Goal: Download file/media

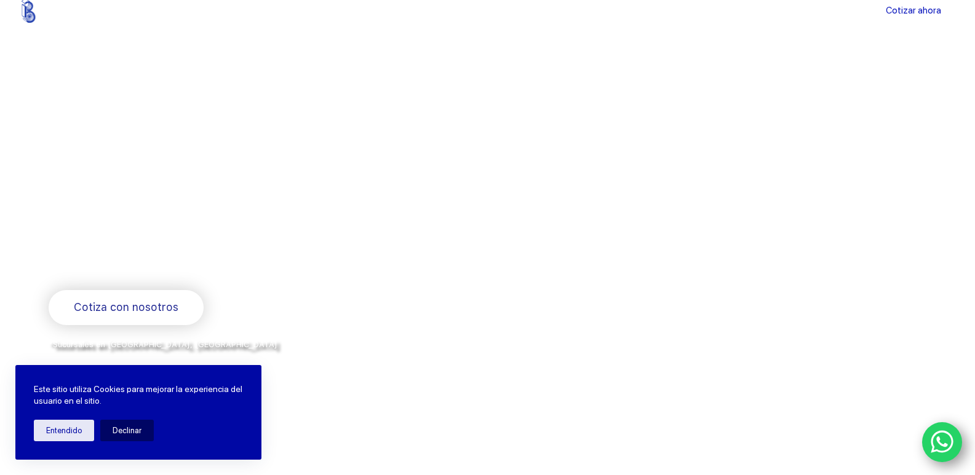
scroll to position [25, 0]
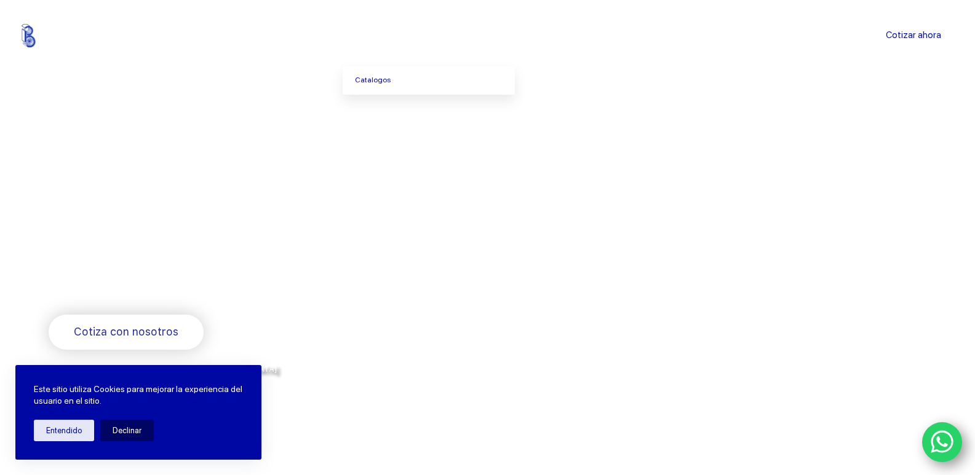
click at [402, 36] on link "Productos" at bounding box center [385, 36] width 84 height 0
click at [410, 36] on icon "Menu Principal" at bounding box center [407, 35] width 5 height 5
click at [400, 81] on link "Catalogos" at bounding box center [429, 80] width 172 height 28
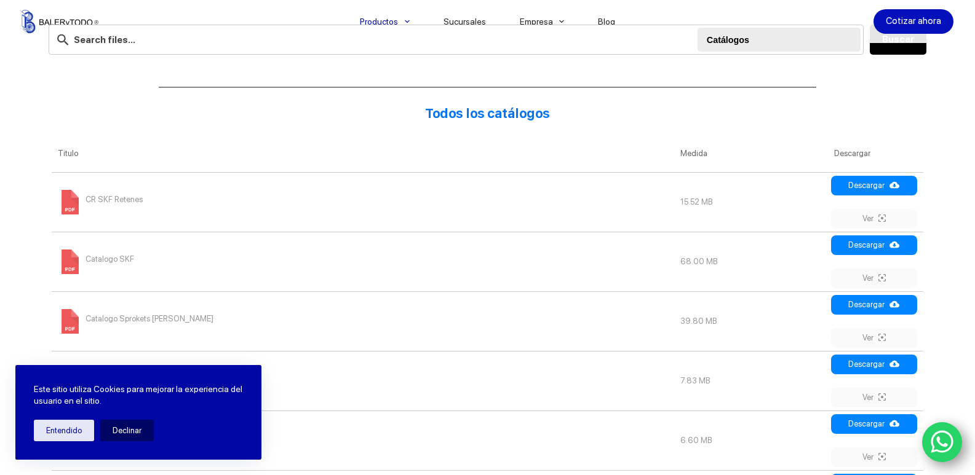
scroll to position [418, 0]
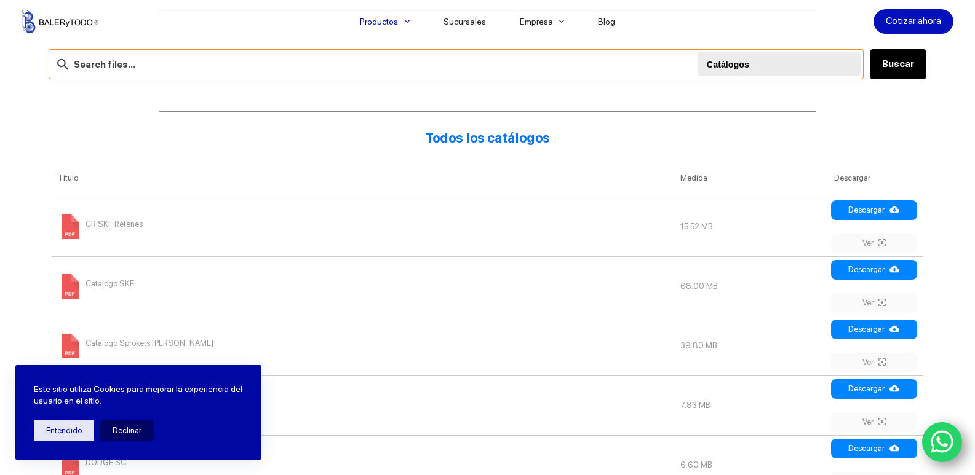
click at [158, 57] on input "text" at bounding box center [456, 64] width 815 height 30
type input "6305A RSR"
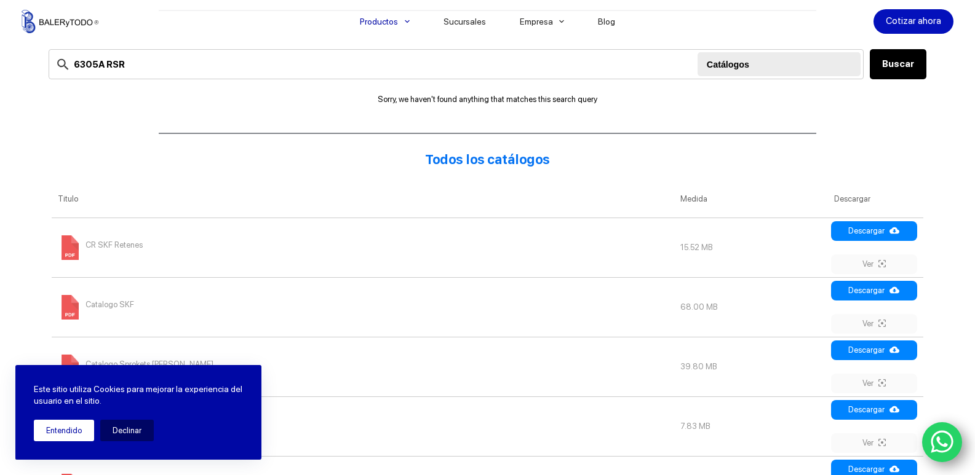
click at [66, 432] on button "Entendido" at bounding box center [64, 431] width 60 height 22
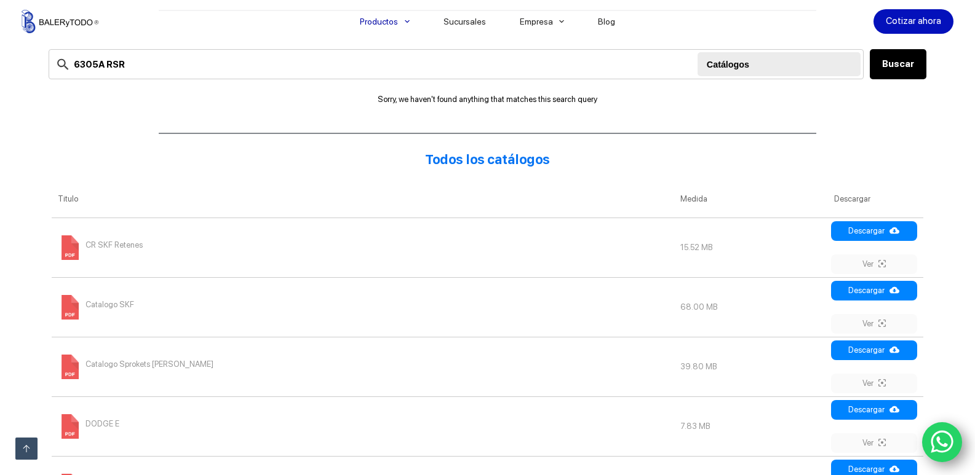
click at [124, 302] on span "Catalogo SKF" at bounding box center [109, 305] width 49 height 20
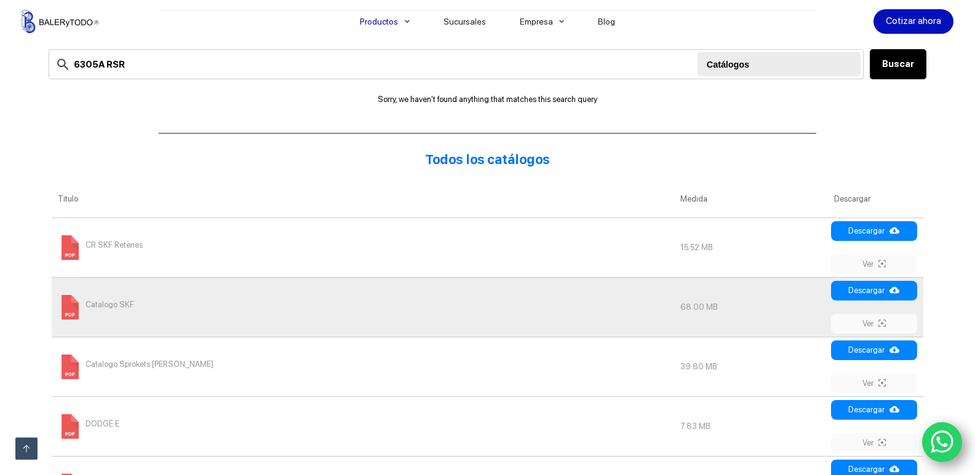
click at [124, 302] on span "Catalogo SKF" at bounding box center [109, 305] width 49 height 20
click at [890, 293] on link "Descargar" at bounding box center [874, 291] width 86 height 20
click at [798, 45] on div "6305A RSR Buscar Catálogos Buscar Sorry, we haven't found anything that matches…" at bounding box center [488, 72] width 878 height 89
